Goal: Find specific page/section: Find specific page/section

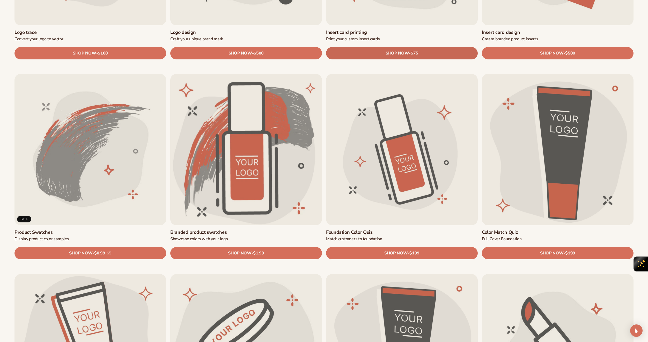
scroll to position [310, 0]
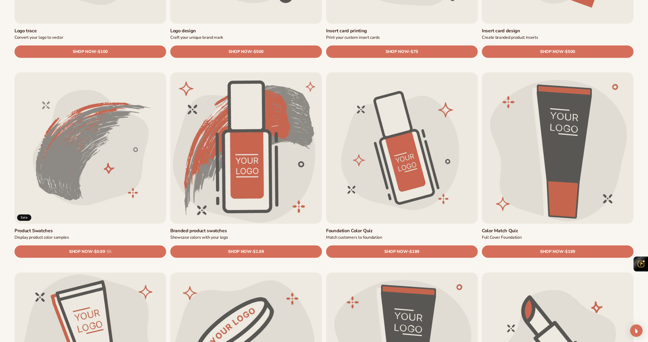
click at [401, 228] on link "Foundation Color Quiz" at bounding box center [402, 231] width 152 height 6
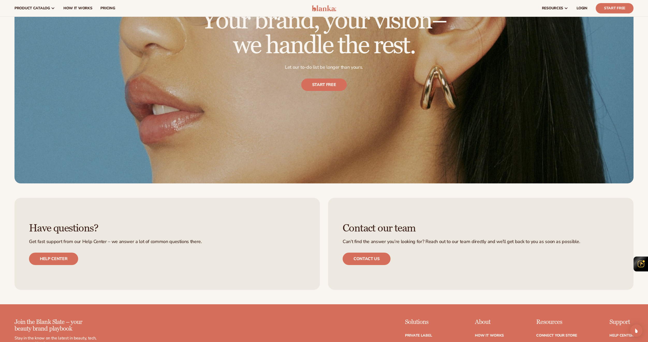
scroll to position [621, 0]
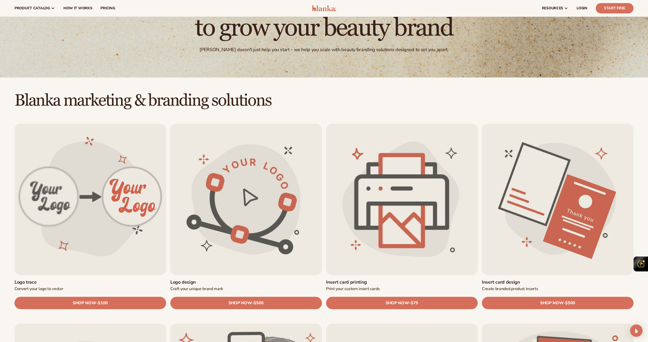
scroll to position [52, 0]
